Goal: Use online tool/utility: Utilize a website feature to perform a specific function

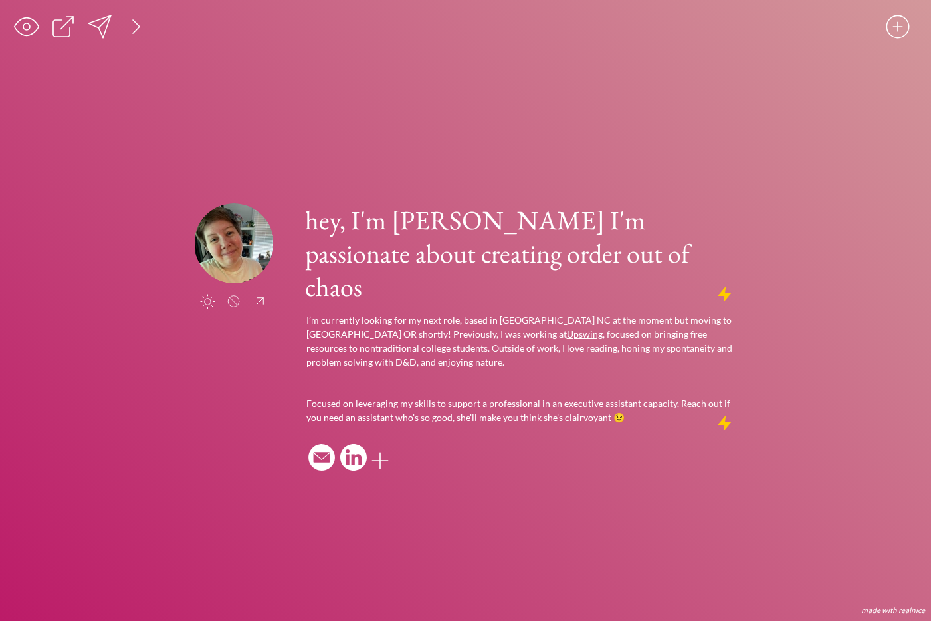
click at [235, 270] on input "file" at bounding box center [234, 243] width 80 height 80
type input "C:\fakepath\2025-09-08_19-46-30.jpeg"
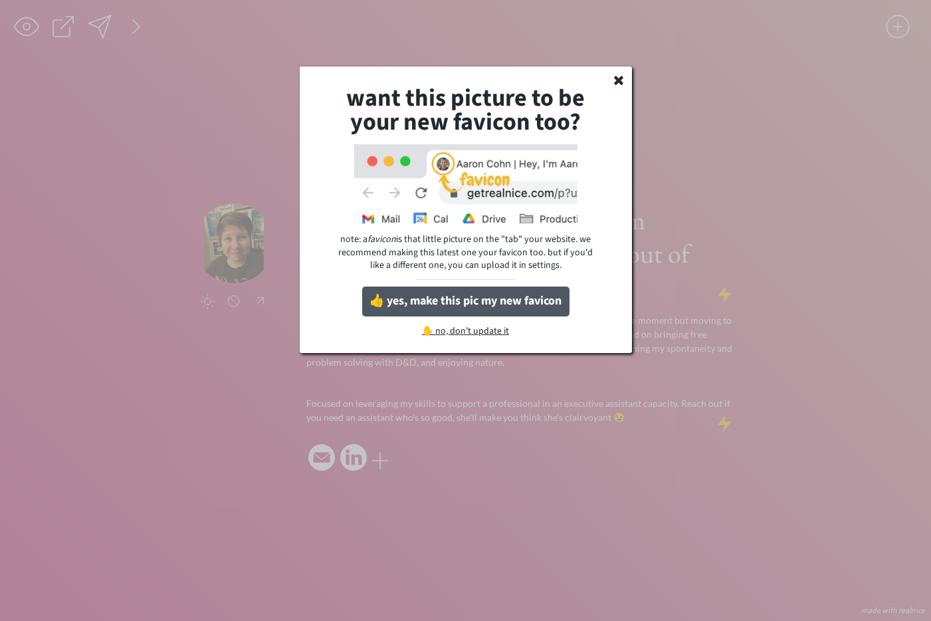
click at [471, 296] on button "👍 yes, make this pic my new favicon" at bounding box center [465, 301] width 207 height 30
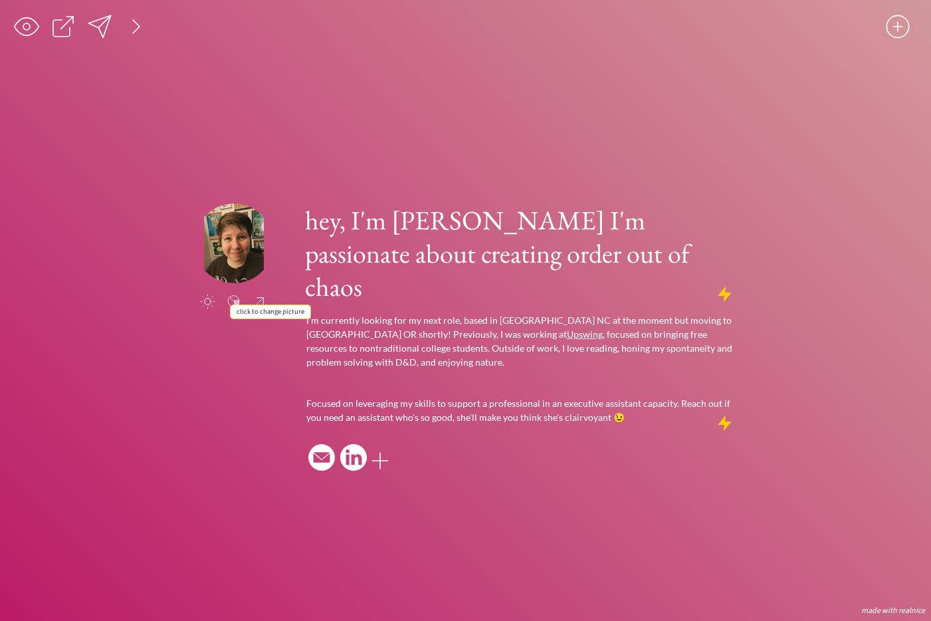
click at [237, 269] on input "file" at bounding box center [234, 243] width 80 height 80
type input "C:\fakepath\2025-09-08_19-46-30 copy.jpeg"
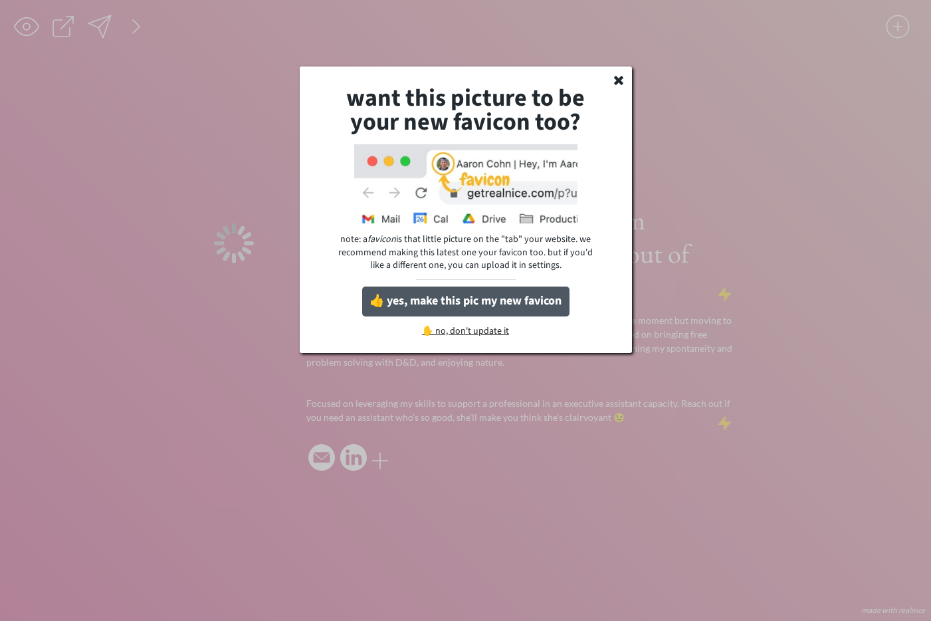
click at [460, 298] on button "👍 yes, make this pic my new favicon" at bounding box center [465, 301] width 207 height 30
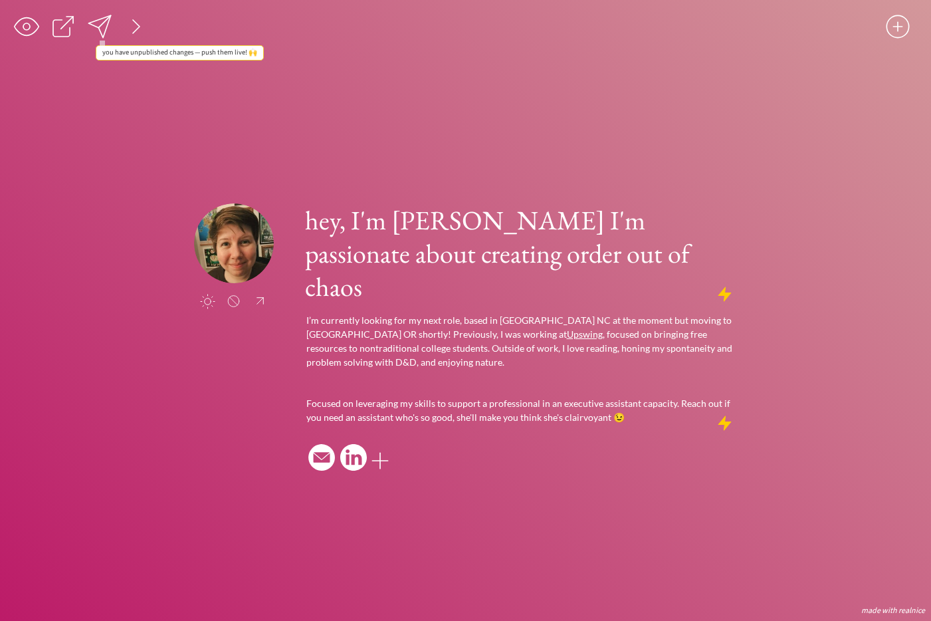
click at [98, 26] on div at bounding box center [99, 26] width 27 height 27
